Goal: Complete application form

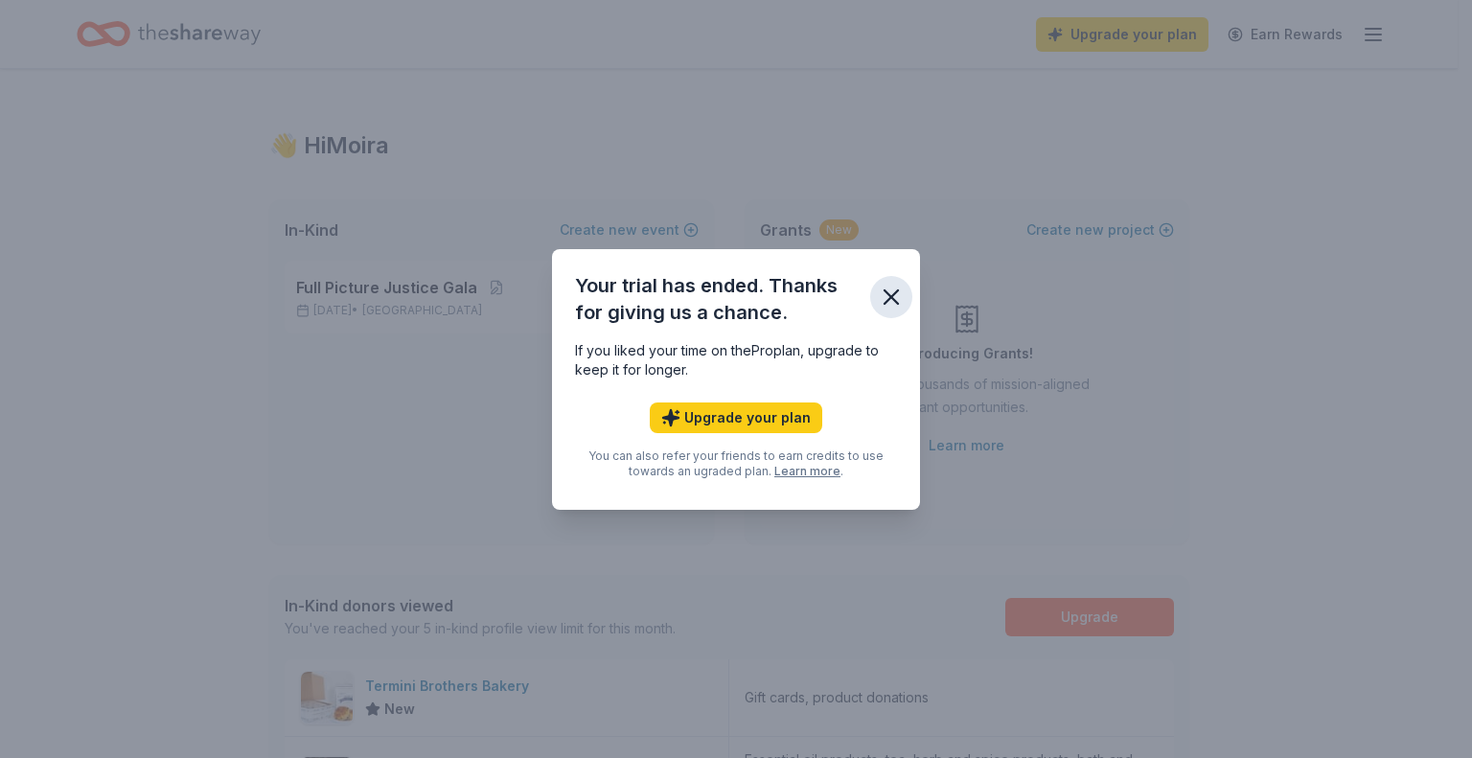
click at [890, 286] on icon "button" at bounding box center [891, 297] width 27 height 27
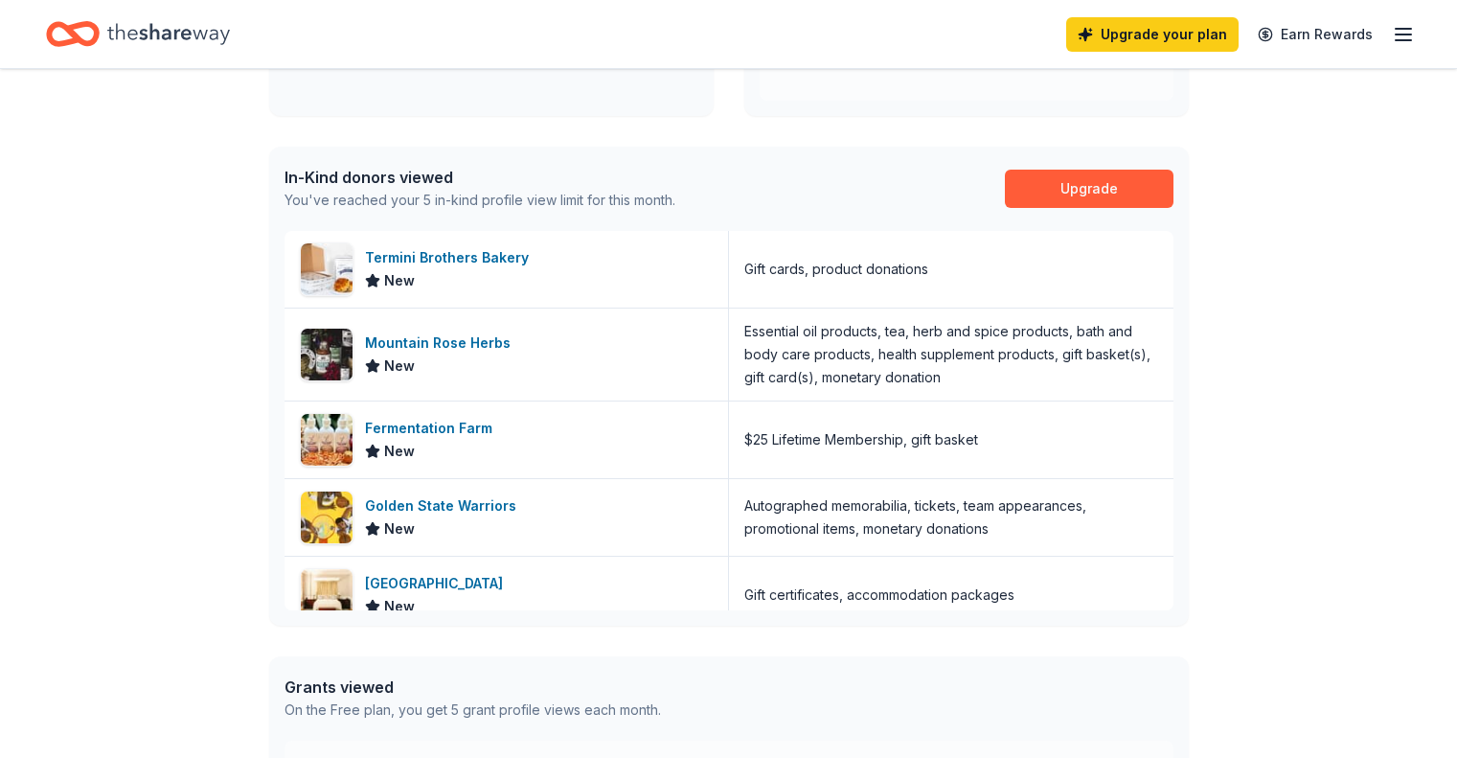
scroll to position [430, 0]
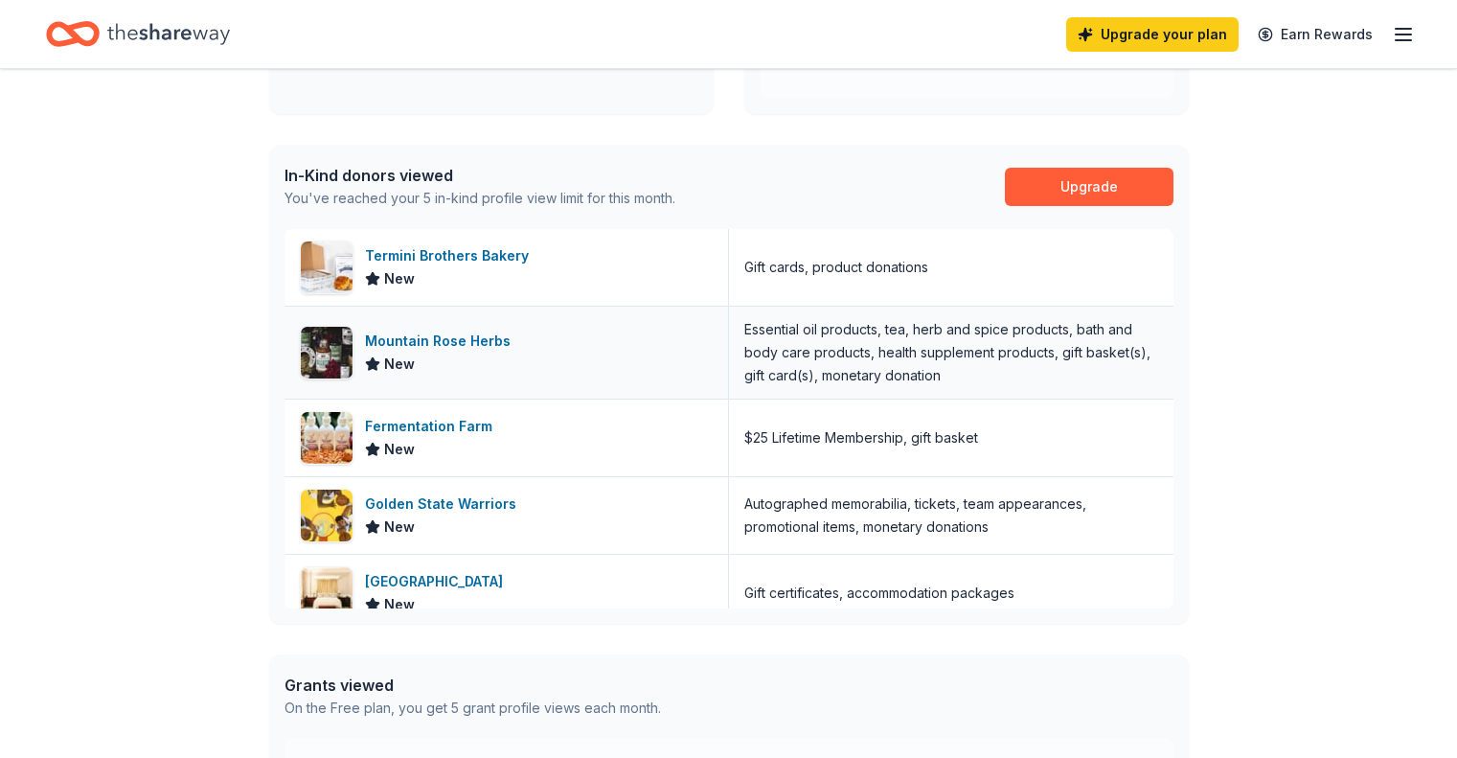
click at [448, 343] on div "Mountain Rose Herbs" at bounding box center [441, 341] width 153 height 23
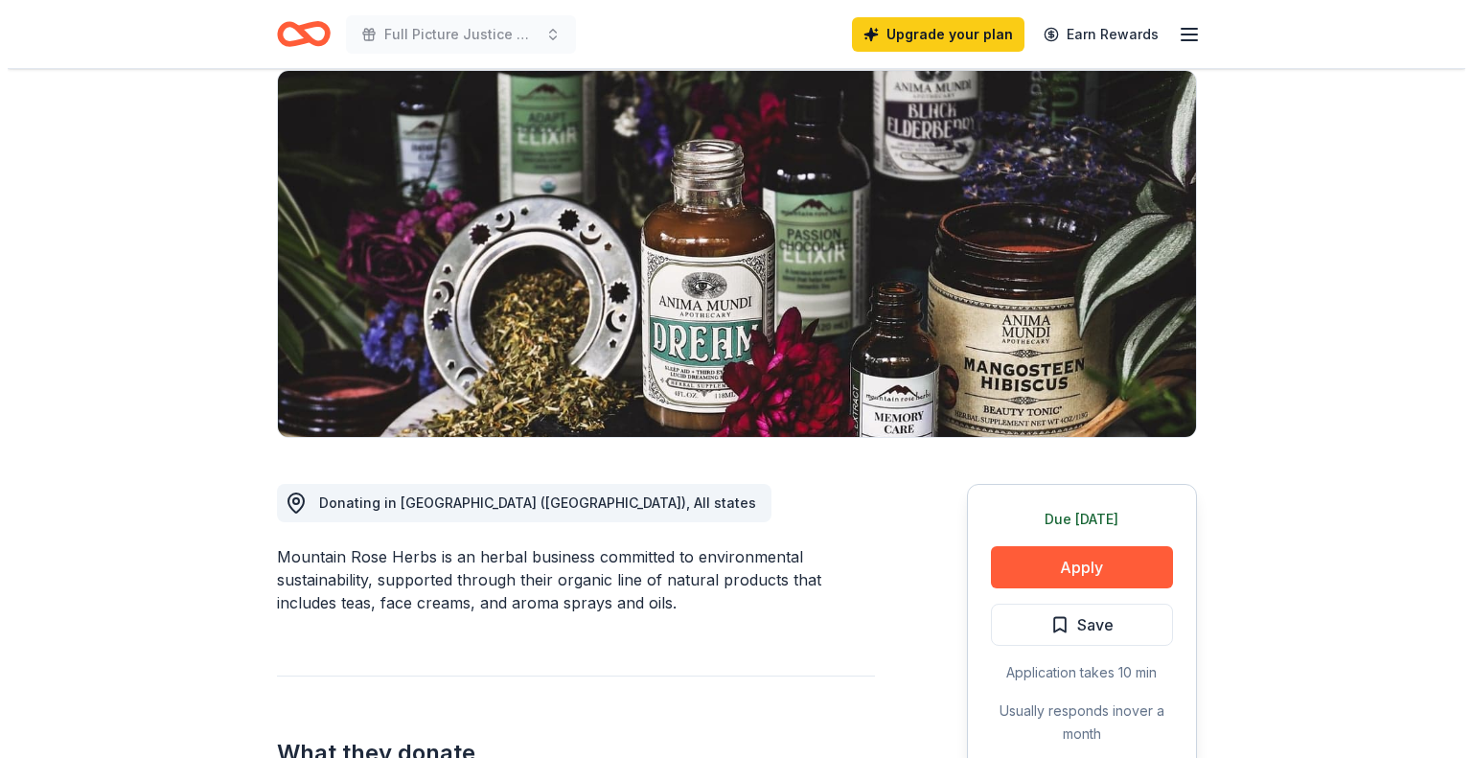
scroll to position [147, 0]
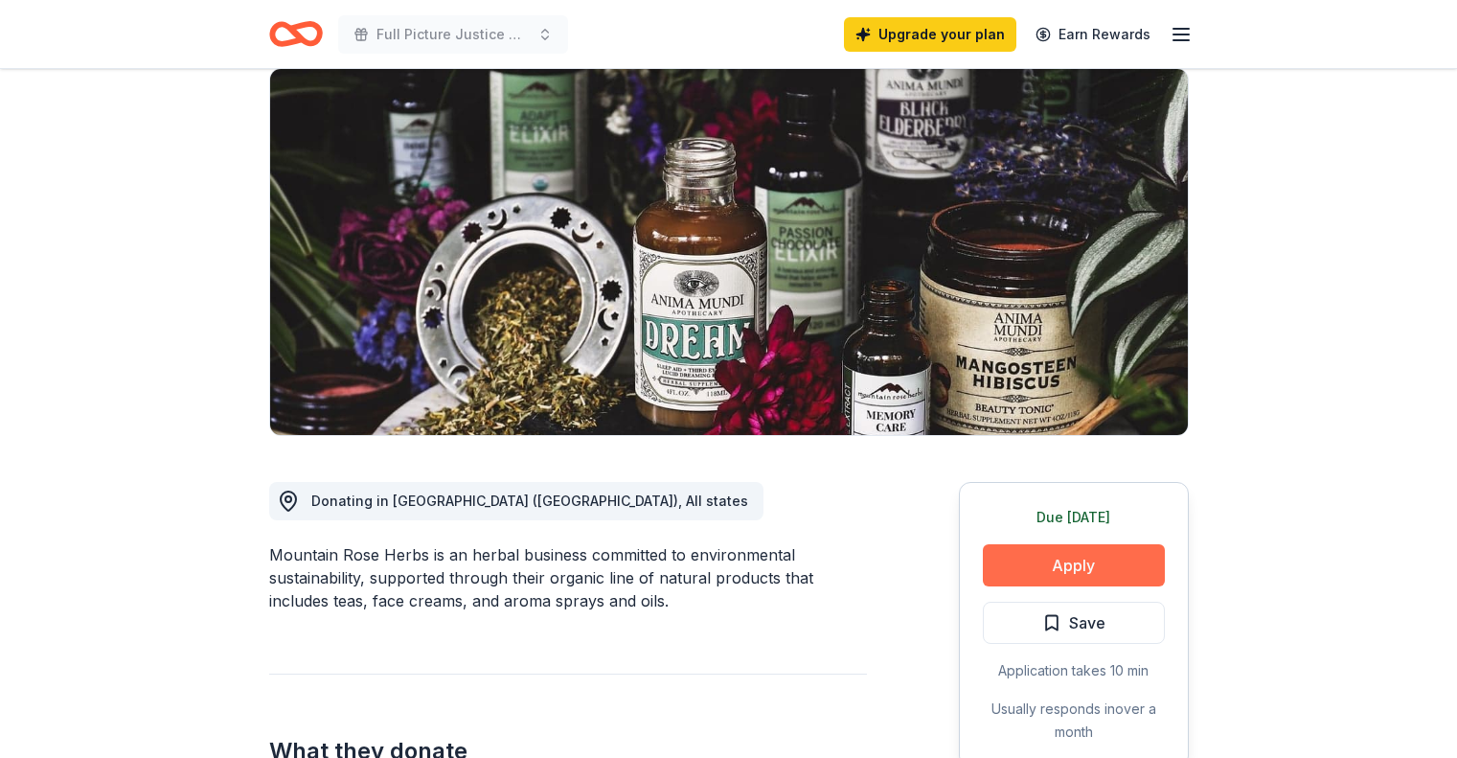
click at [1055, 556] on button "Apply" at bounding box center [1074, 565] width 182 height 42
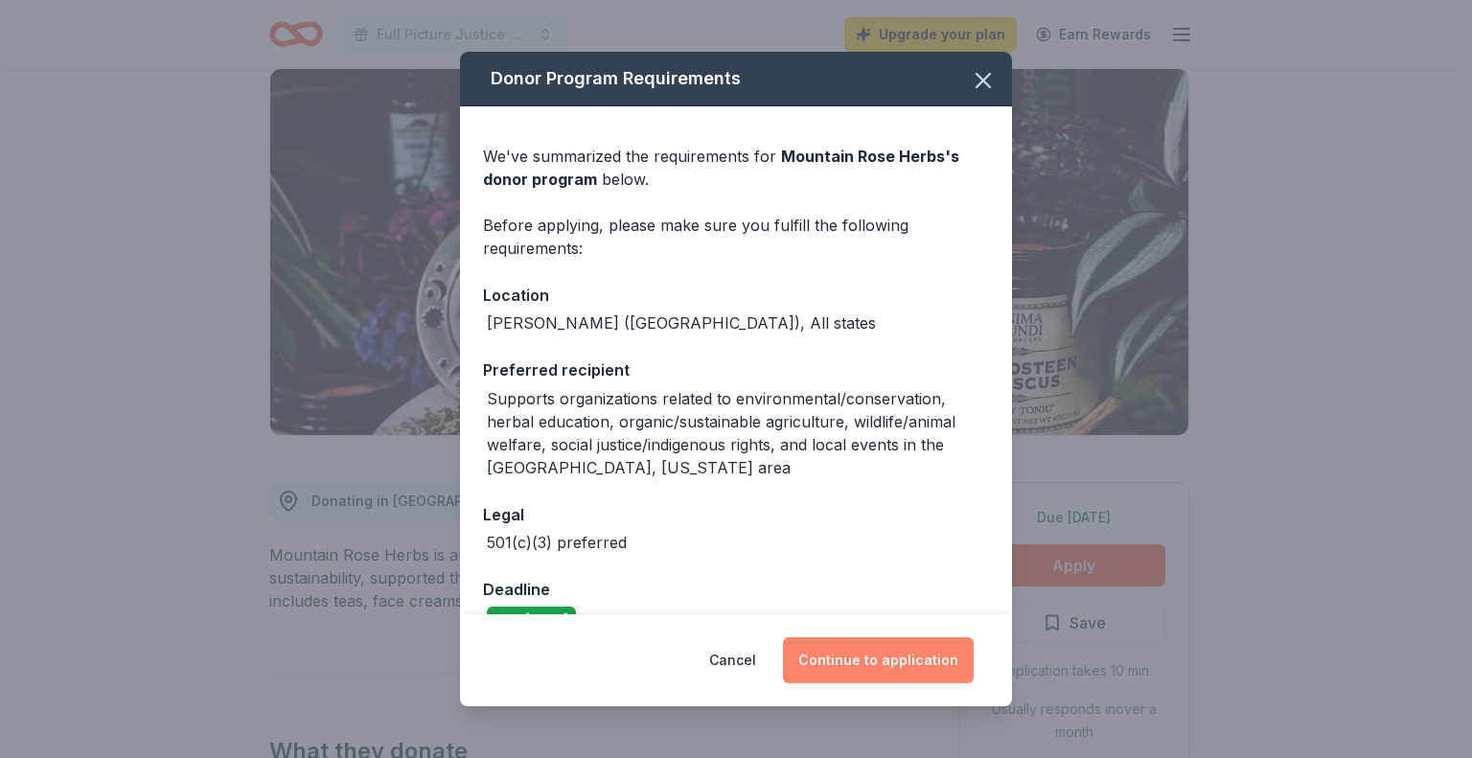
click at [872, 662] on button "Continue to application" at bounding box center [878, 660] width 191 height 46
